Goal: Transaction & Acquisition: Purchase product/service

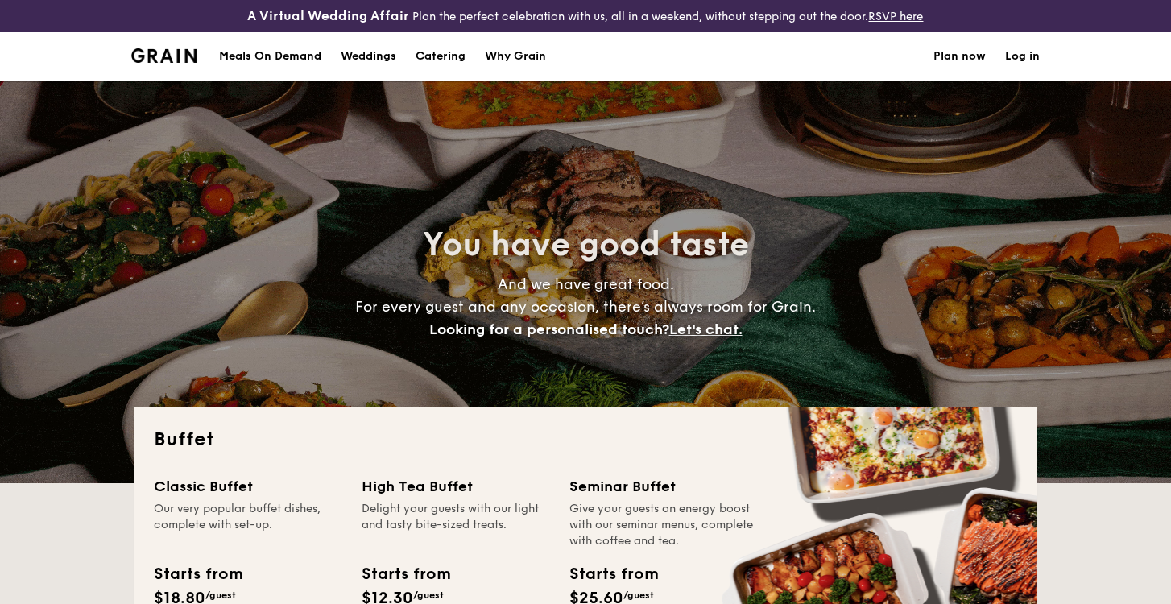
select select
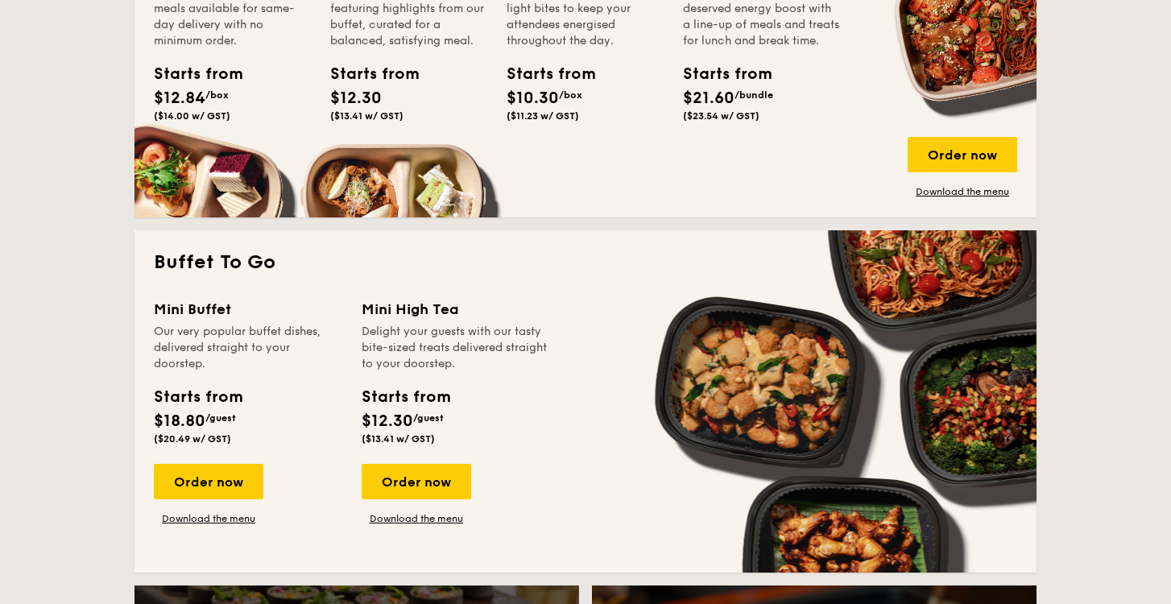
scroll to position [902, 0]
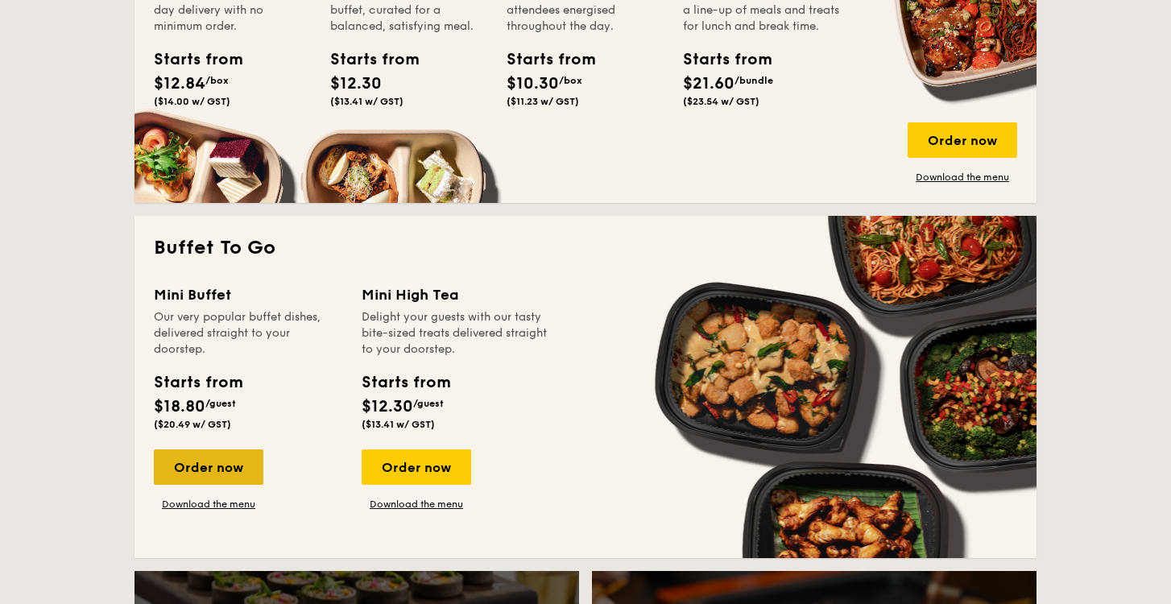
click at [214, 476] on div "Order now" at bounding box center [209, 466] width 110 height 35
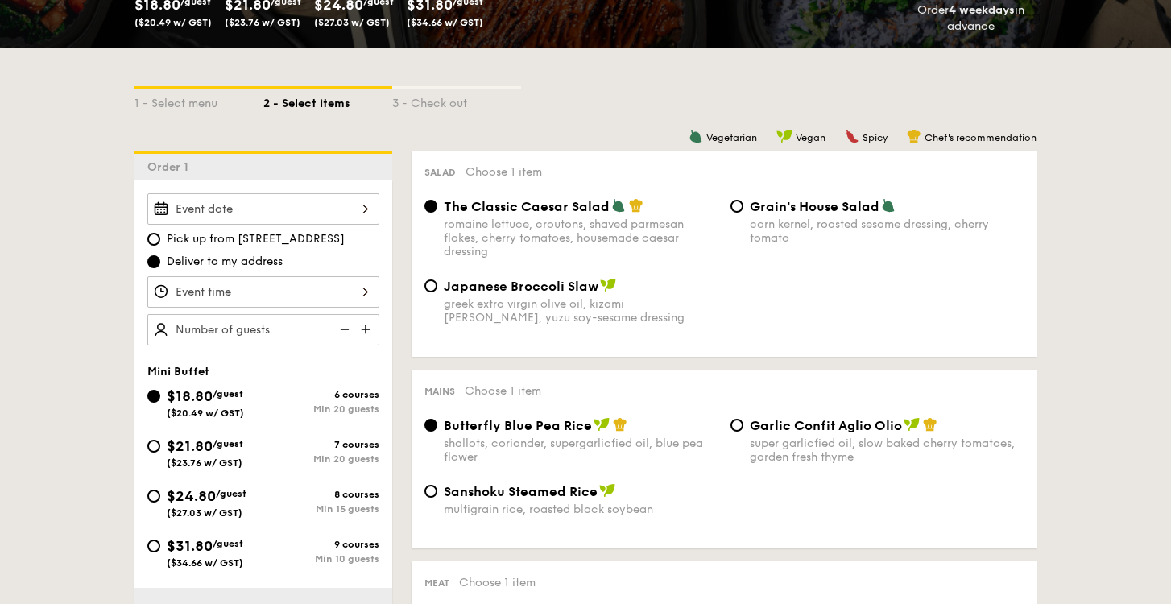
scroll to position [420, 0]
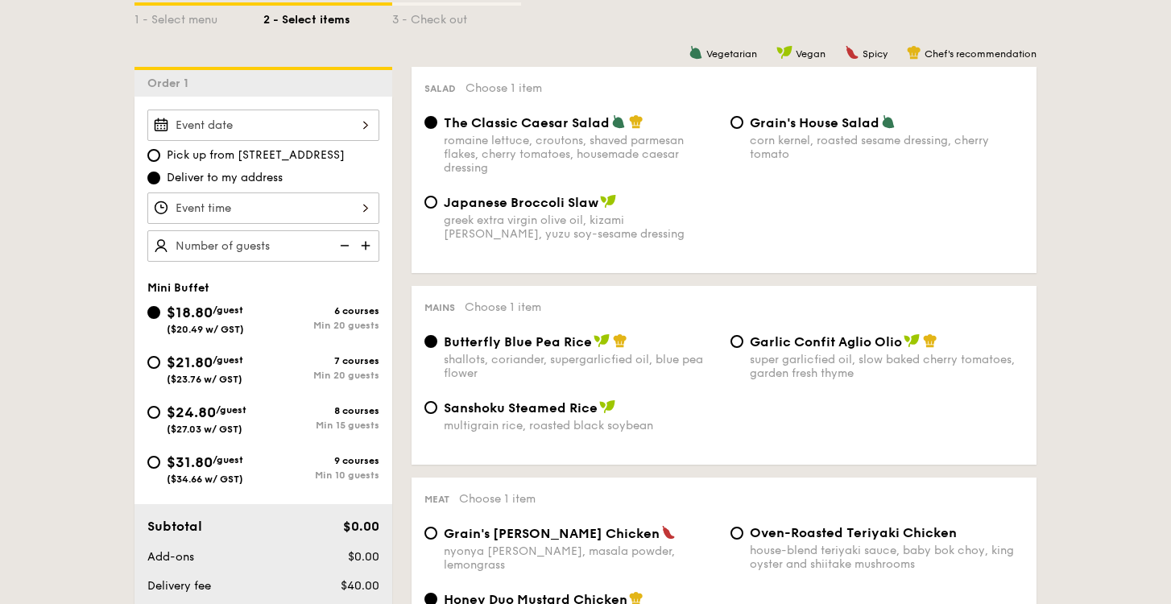
click at [230, 409] on span "/guest" at bounding box center [231, 409] width 31 height 11
click at [160, 409] on input "$24.80 /guest ($27.03 w/ GST) 8 courses Min 15 guests" at bounding box center [153, 412] width 13 height 13
radio input "true"
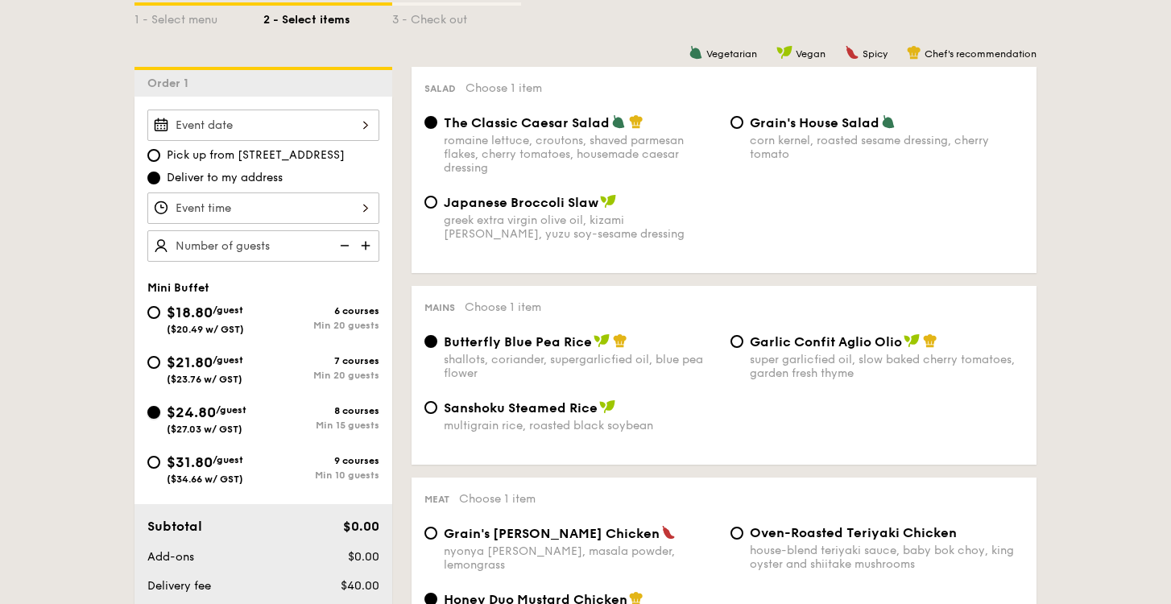
radio input "false"
radio input "true"
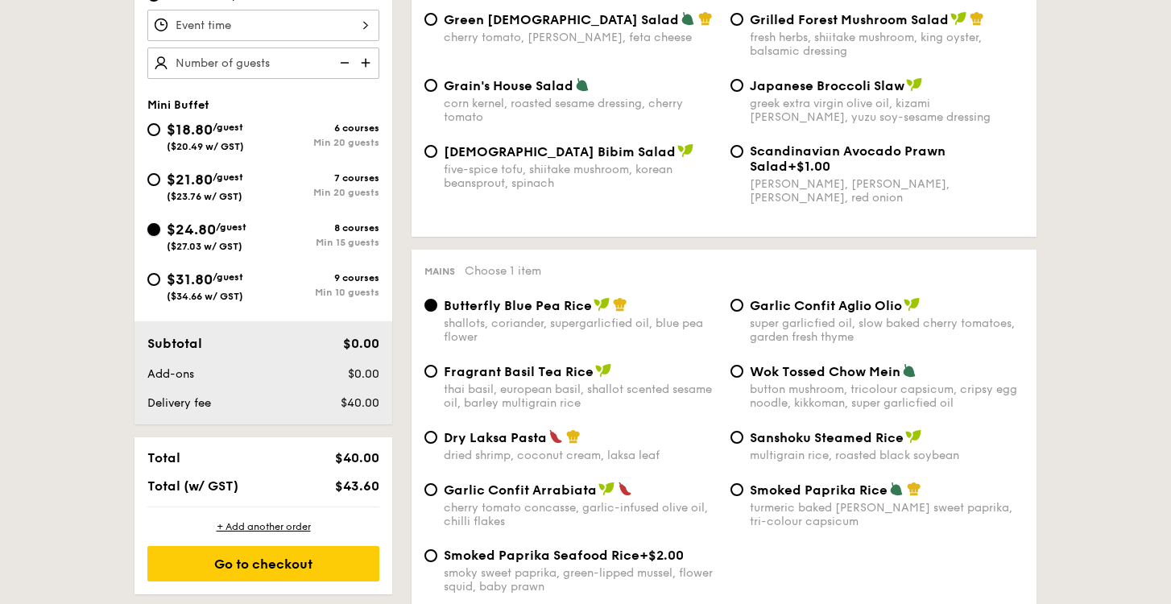
scroll to position [535, 0]
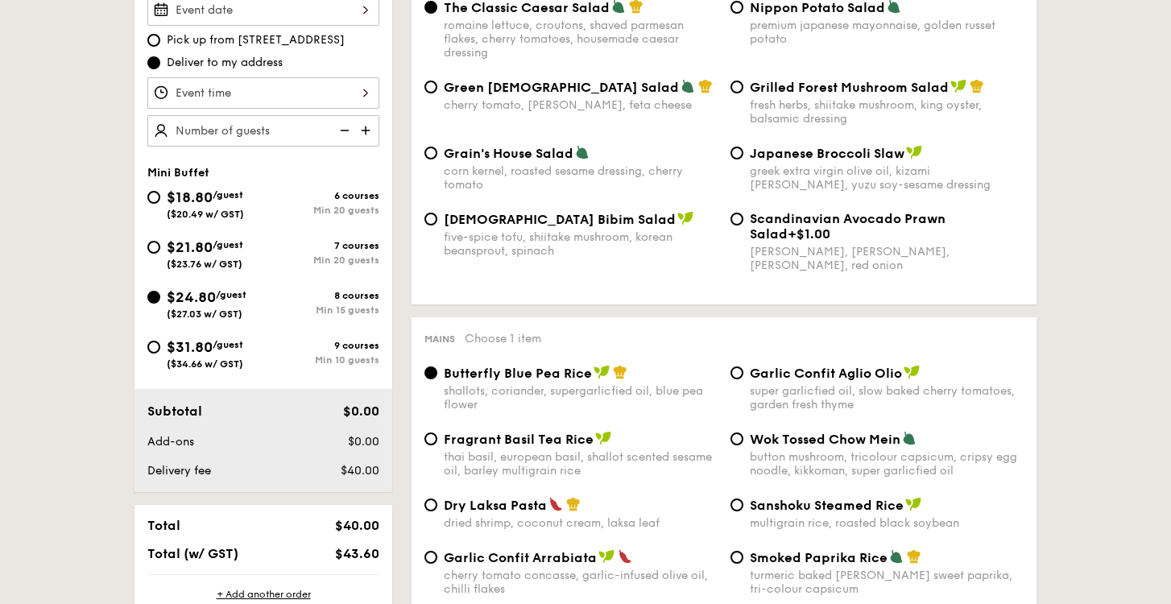
click at [250, 205] on div "$18.80 /guest ($20.49 w/ GST)" at bounding box center [205, 203] width 116 height 34
click at [160, 204] on input "$18.80 /guest ($20.49 w/ GST) 6 courses Min 20 guests" at bounding box center [153, 197] width 13 height 13
radio input "true"
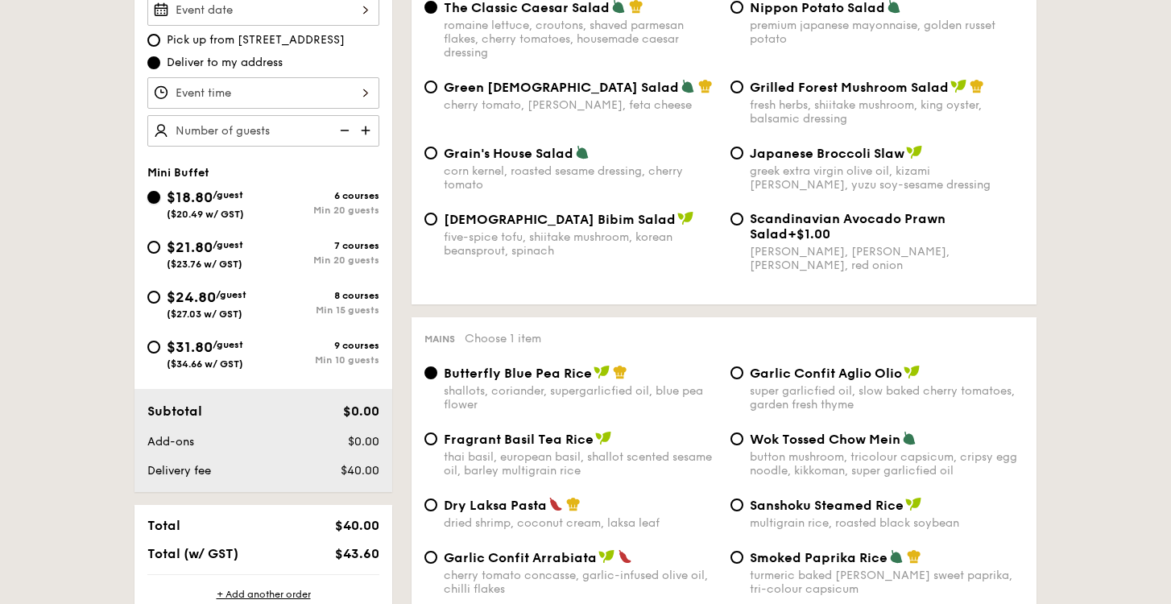
radio input "true"
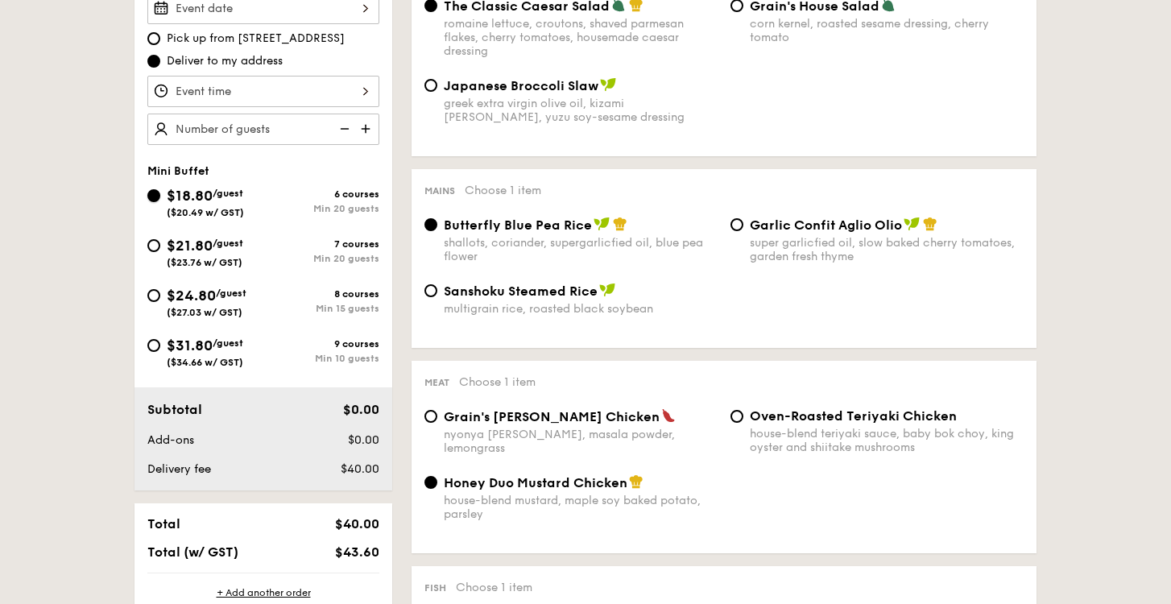
scroll to position [543, 0]
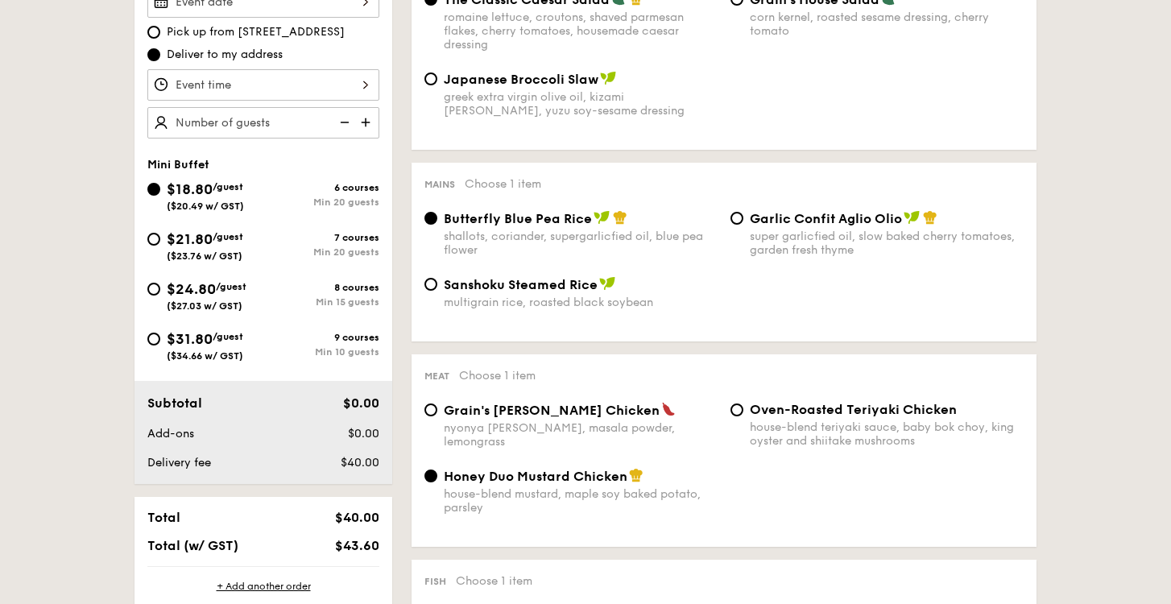
click at [226, 238] on span "/guest" at bounding box center [228, 236] width 31 height 11
click at [160, 238] on input "$21.80 /guest ($23.76 w/ GST) 7 courses Min 20 guests" at bounding box center [153, 239] width 13 height 13
radio input "true"
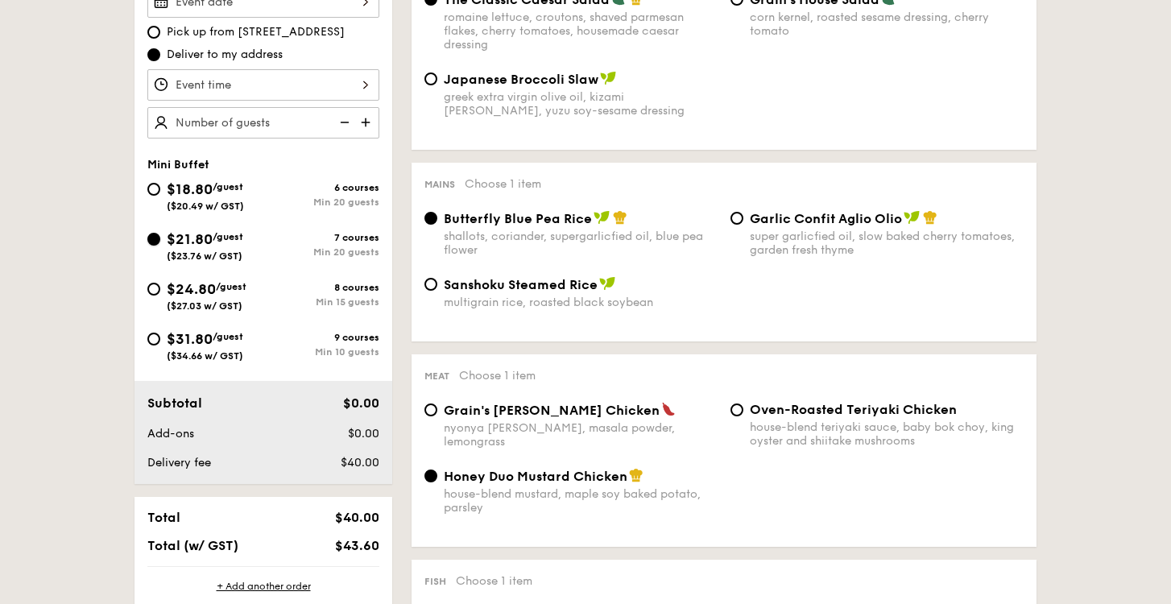
radio input "false"
radio input "true"
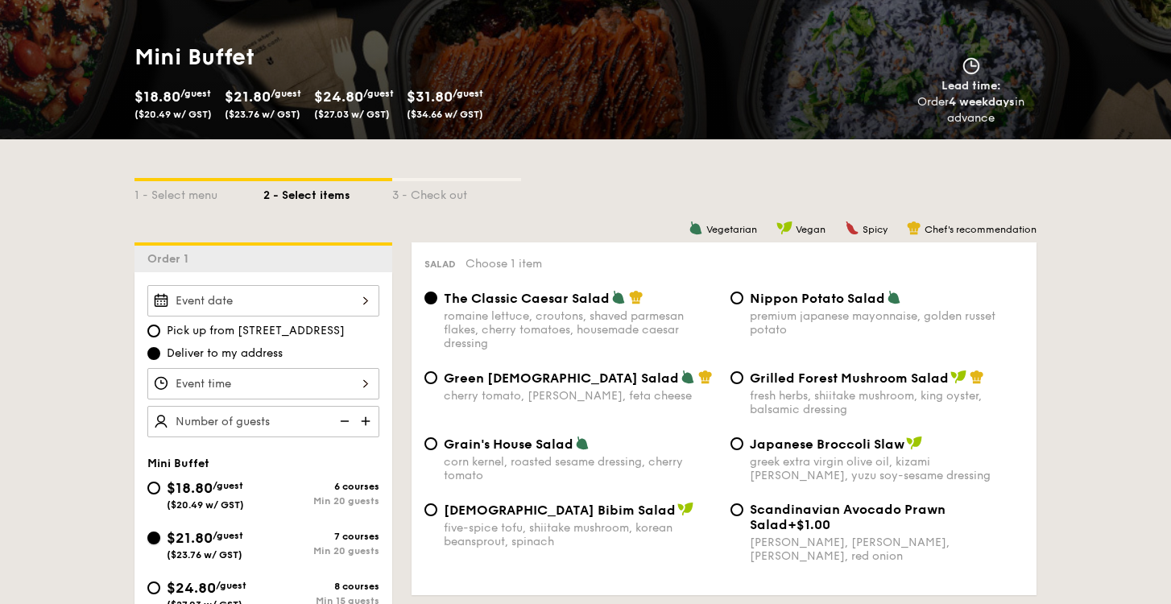
scroll to position [0, 0]
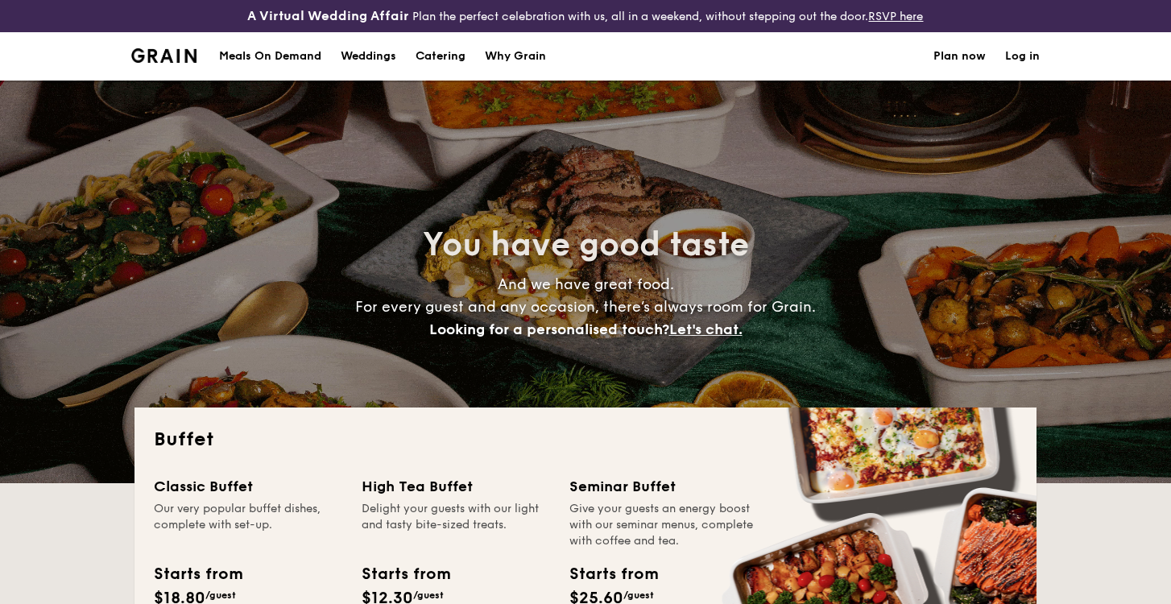
select select
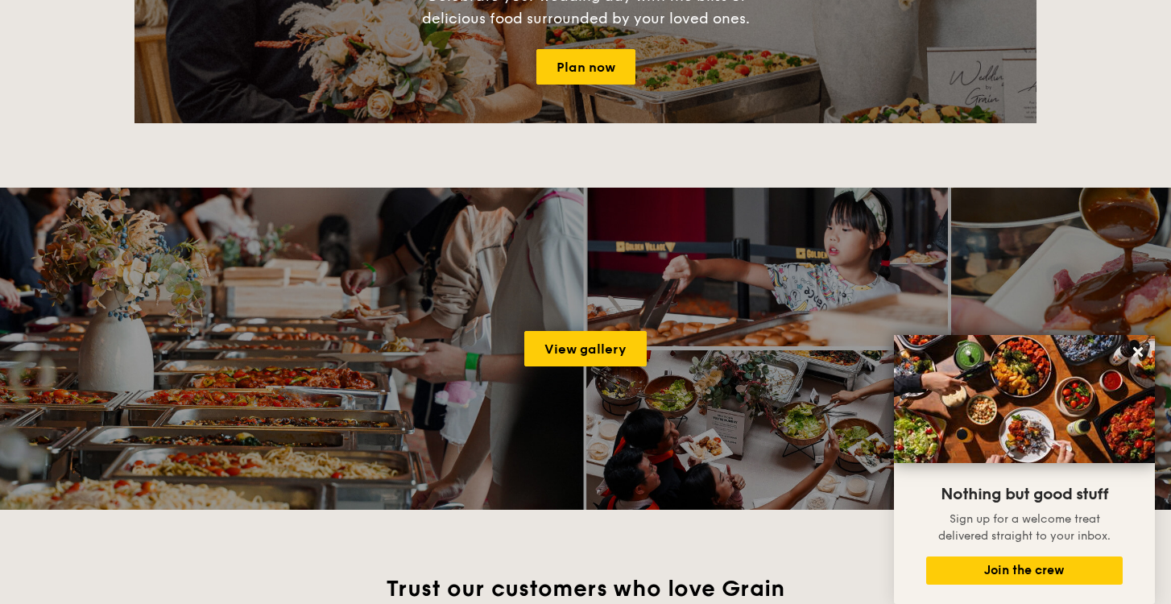
scroll to position [1975, 0]
